Goal: Task Accomplishment & Management: Manage account settings

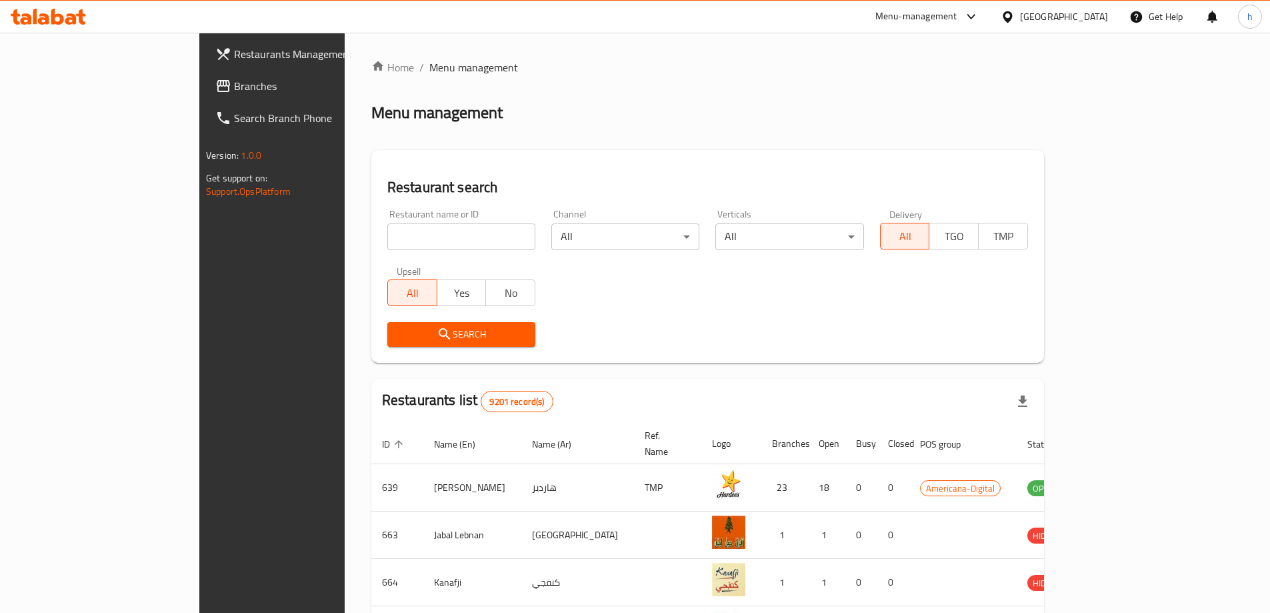
click at [1012, 18] on icon at bounding box center [1007, 16] width 9 height 11
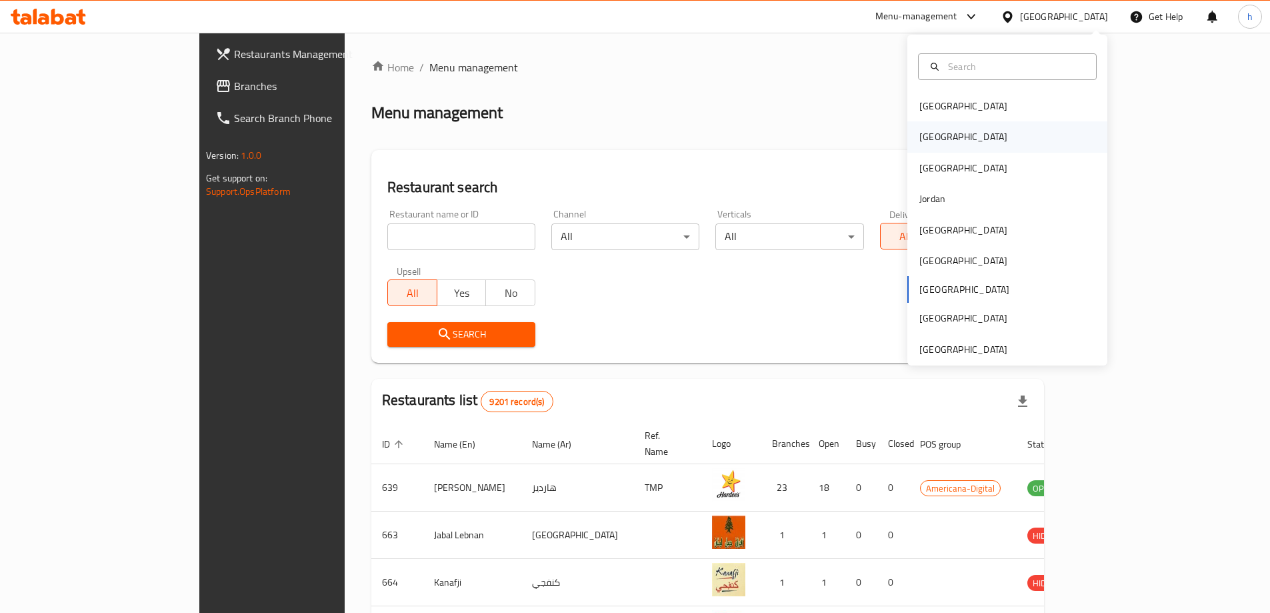
click at [944, 137] on div "[GEOGRAPHIC_DATA]" at bounding box center [1007, 136] width 200 height 31
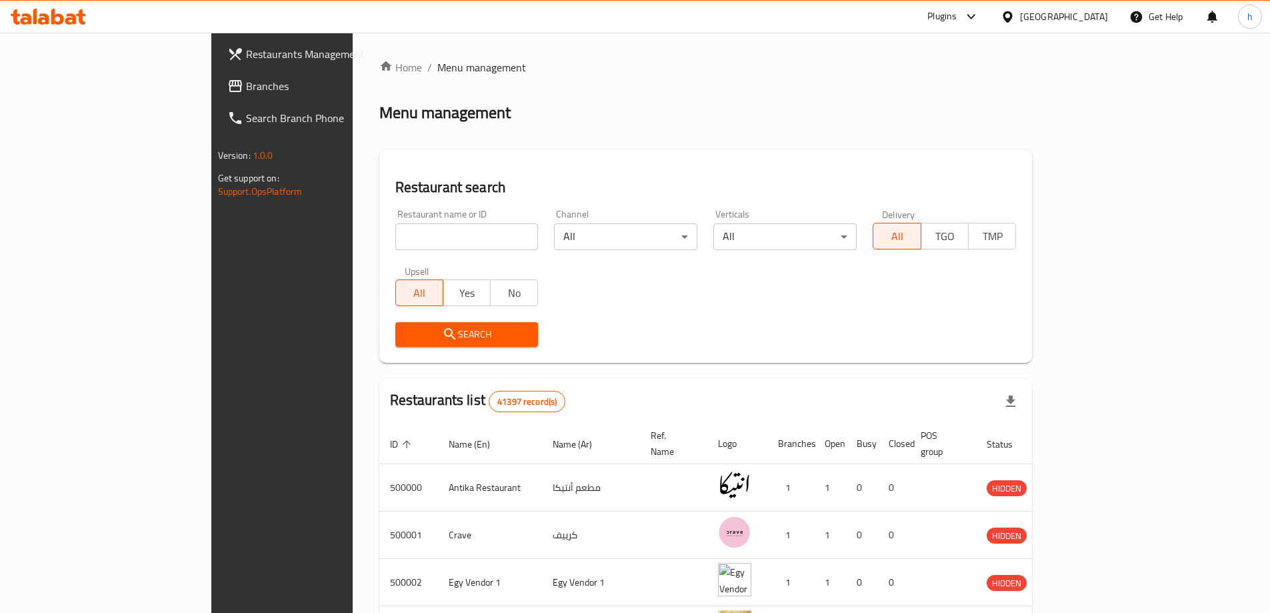
click at [246, 82] on span "Branches" at bounding box center [329, 86] width 167 height 16
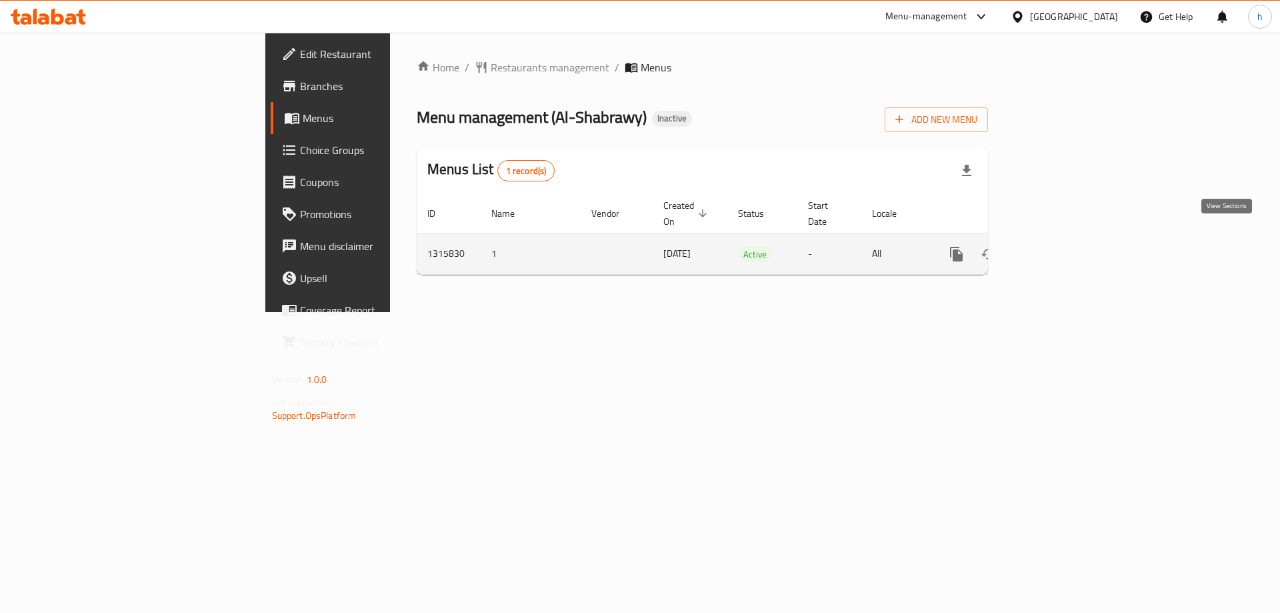
click at [1068, 241] on link "enhanced table" at bounding box center [1053, 254] width 32 height 32
